Goal: Transaction & Acquisition: Purchase product/service

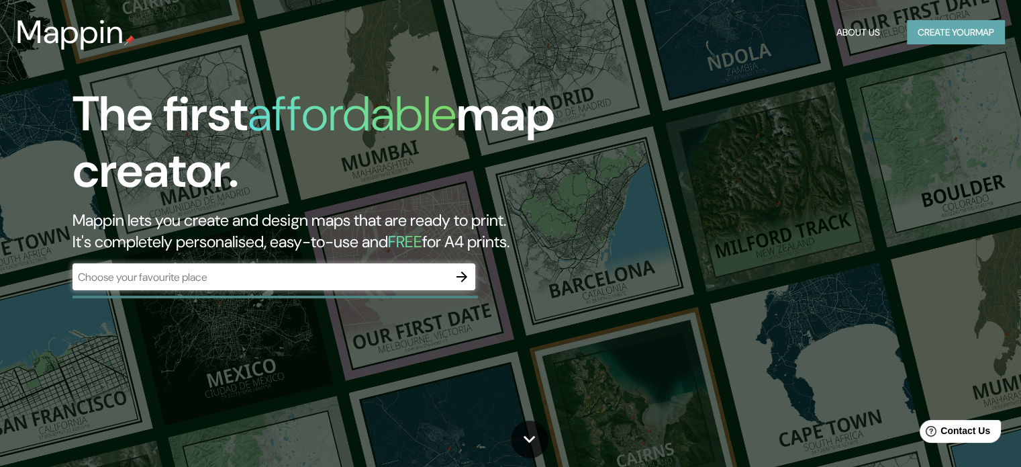
click at [969, 34] on button "Create your map" at bounding box center [956, 32] width 98 height 25
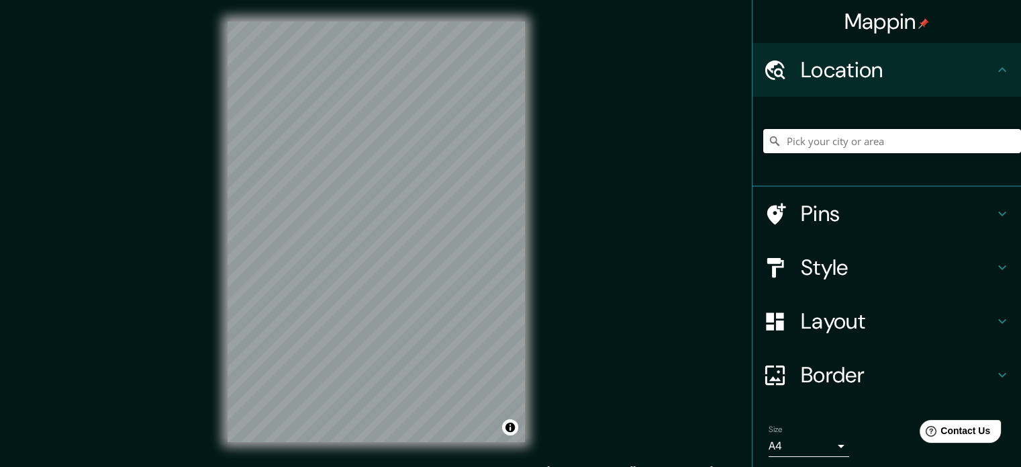
click at [842, 140] on input "Pick your city or area" at bounding box center [893, 141] width 258 height 24
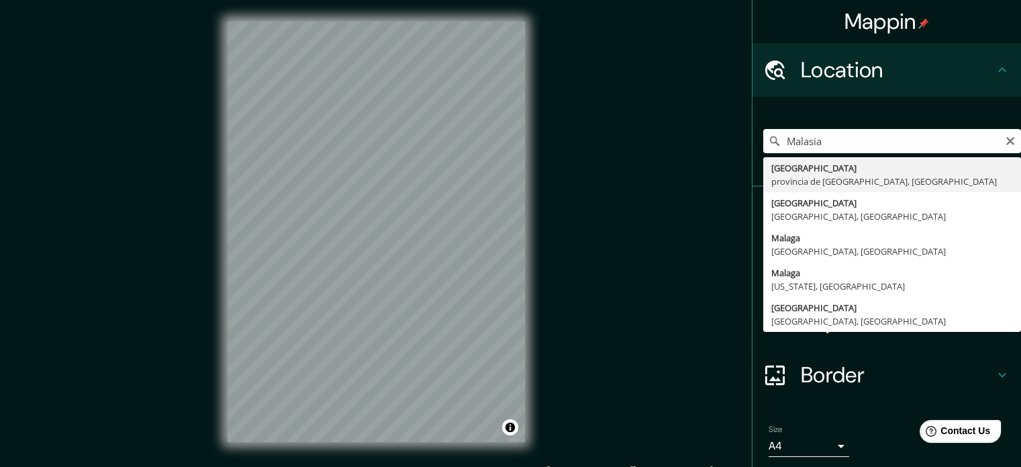
type input "[GEOGRAPHIC_DATA], [GEOGRAPHIC_DATA], [GEOGRAPHIC_DATA]"
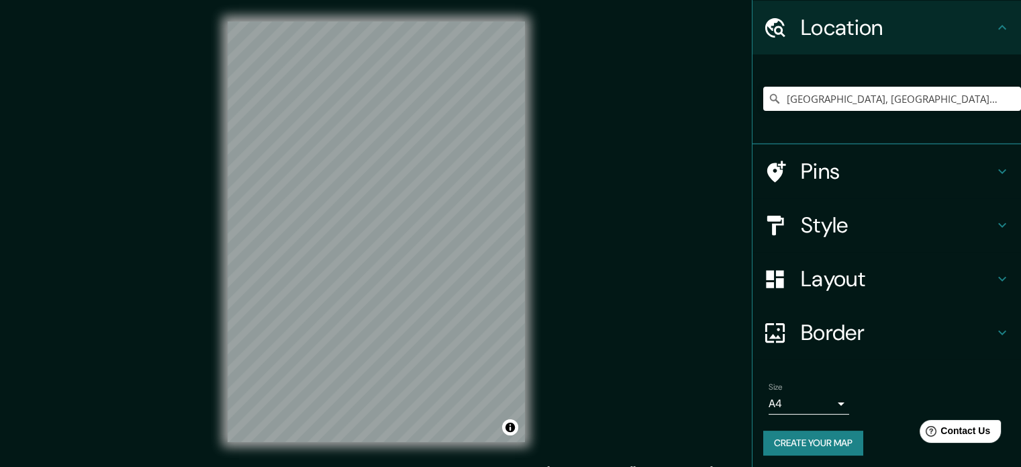
scroll to position [46, 0]
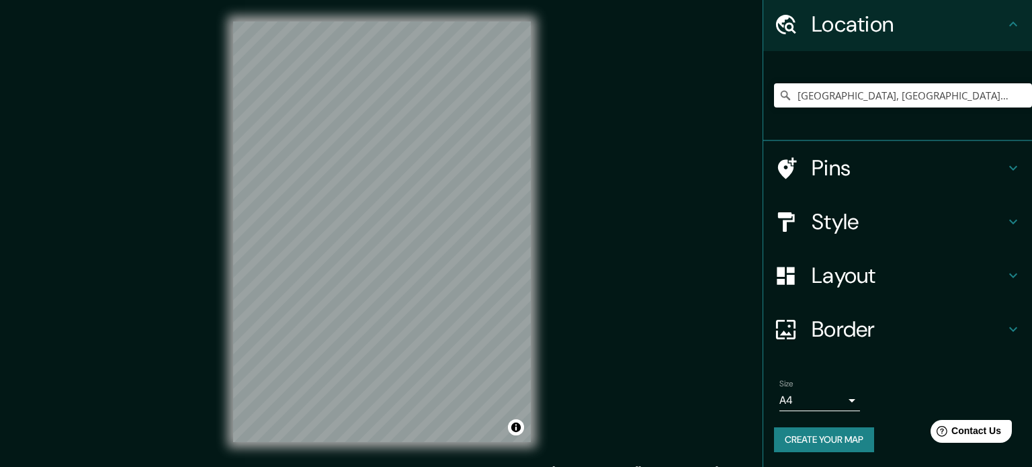
click at [814, 400] on body "Mappin Location [GEOGRAPHIC_DATA], [GEOGRAPHIC_DATA], [GEOGRAPHIC_DATA] Pins St…" at bounding box center [516, 233] width 1032 height 467
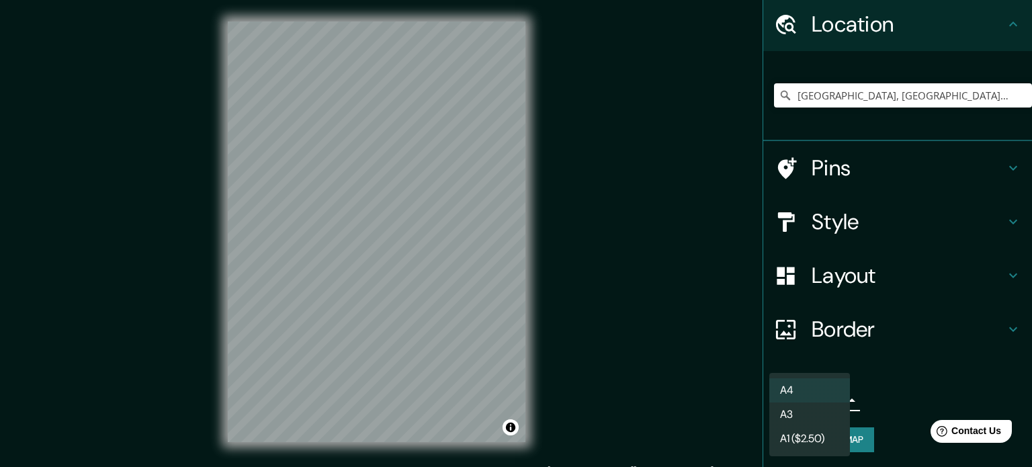
click at [833, 418] on li "A3" at bounding box center [809, 414] width 81 height 24
type input "a4"
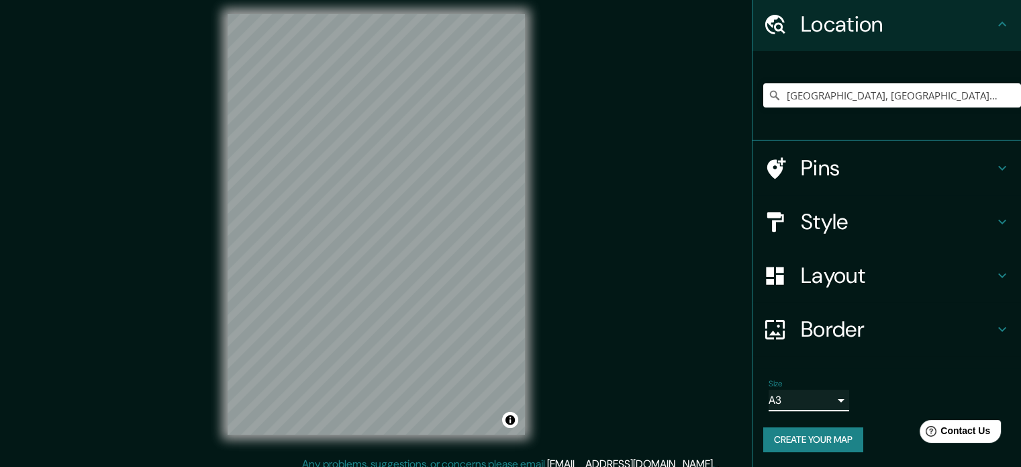
scroll to position [17, 0]
